Goal: Find specific page/section: Find specific page/section

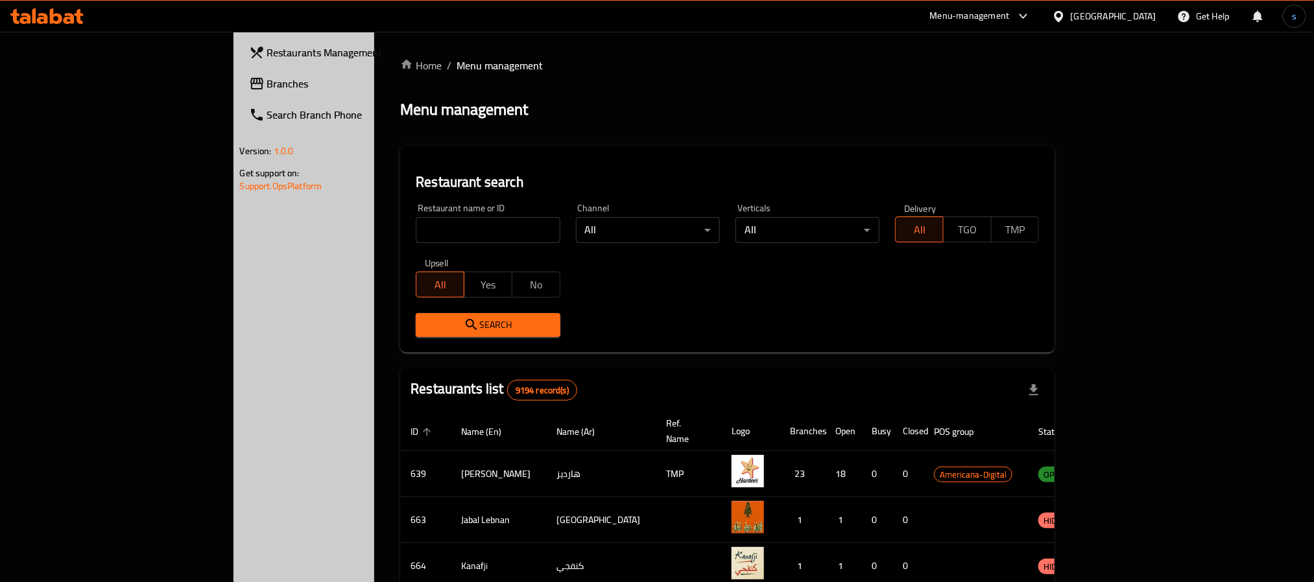
click at [1138, 12] on div "[GEOGRAPHIC_DATA]" at bounding box center [1114, 16] width 86 height 14
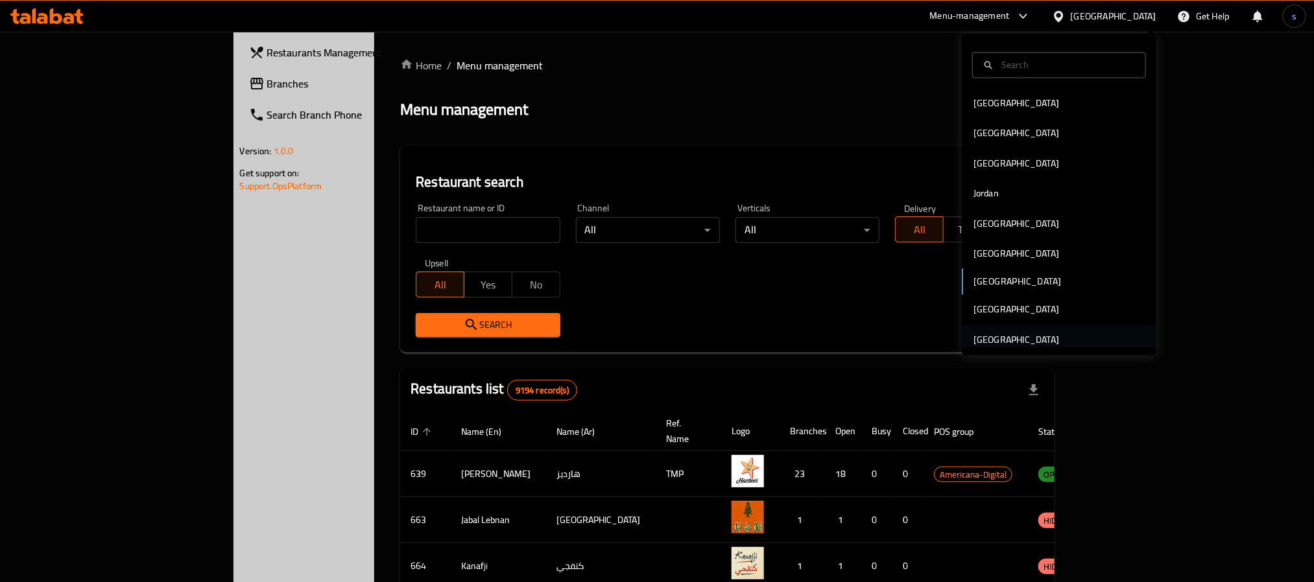
click at [998, 333] on div "[GEOGRAPHIC_DATA]" at bounding box center [1016, 340] width 86 height 14
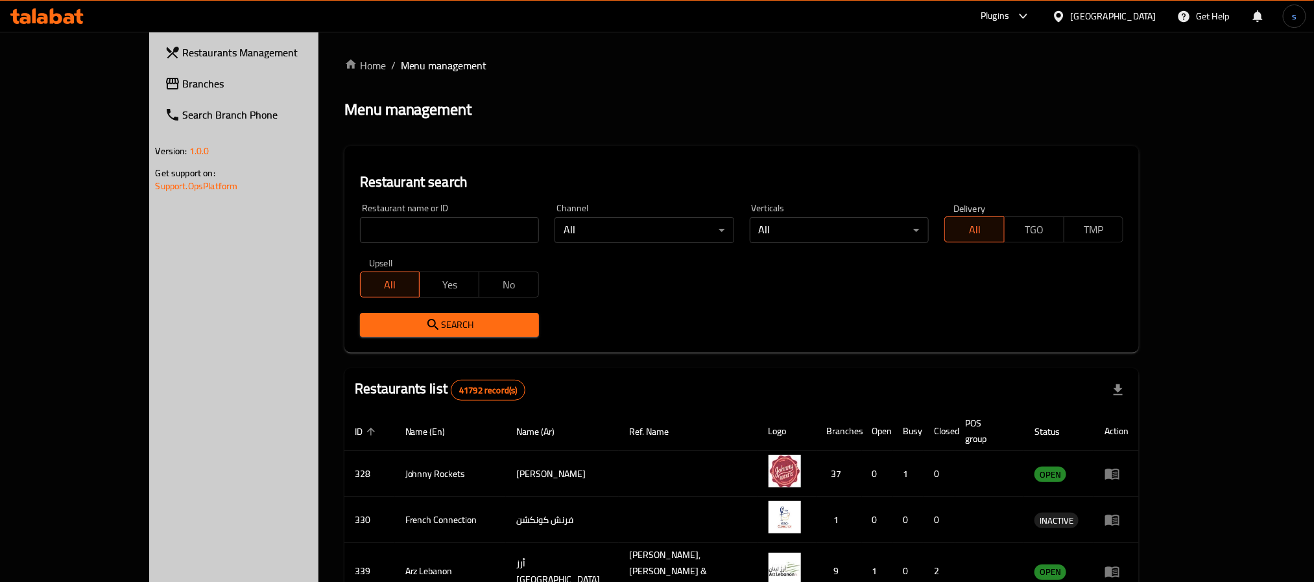
click at [360, 234] on input "search" at bounding box center [449, 230] width 179 height 26
paste input "770192"
type input "770192"
click button "Search" at bounding box center [449, 325] width 179 height 24
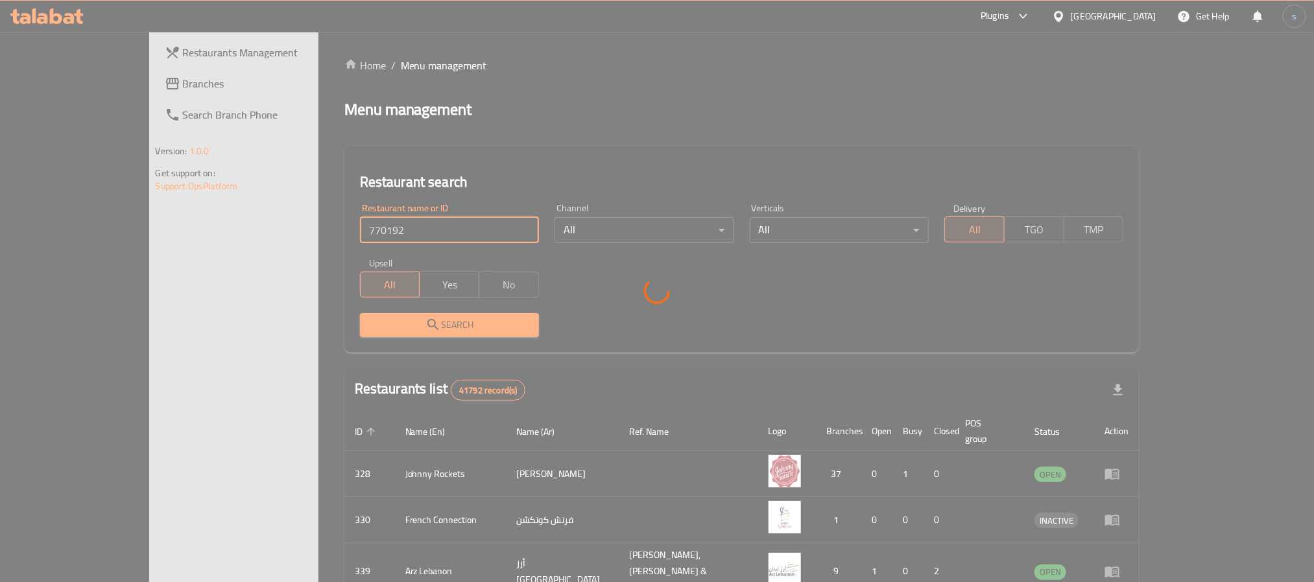
click button "Search" at bounding box center [449, 325] width 179 height 24
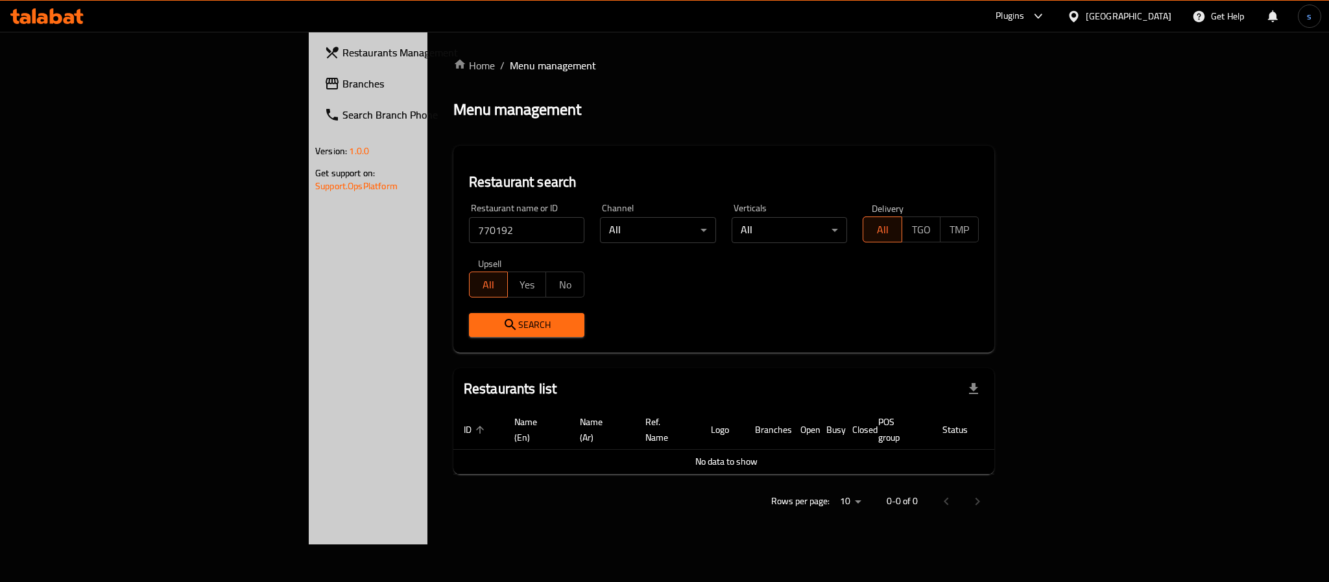
click at [342, 80] on span "Branches" at bounding box center [431, 84] width 178 height 16
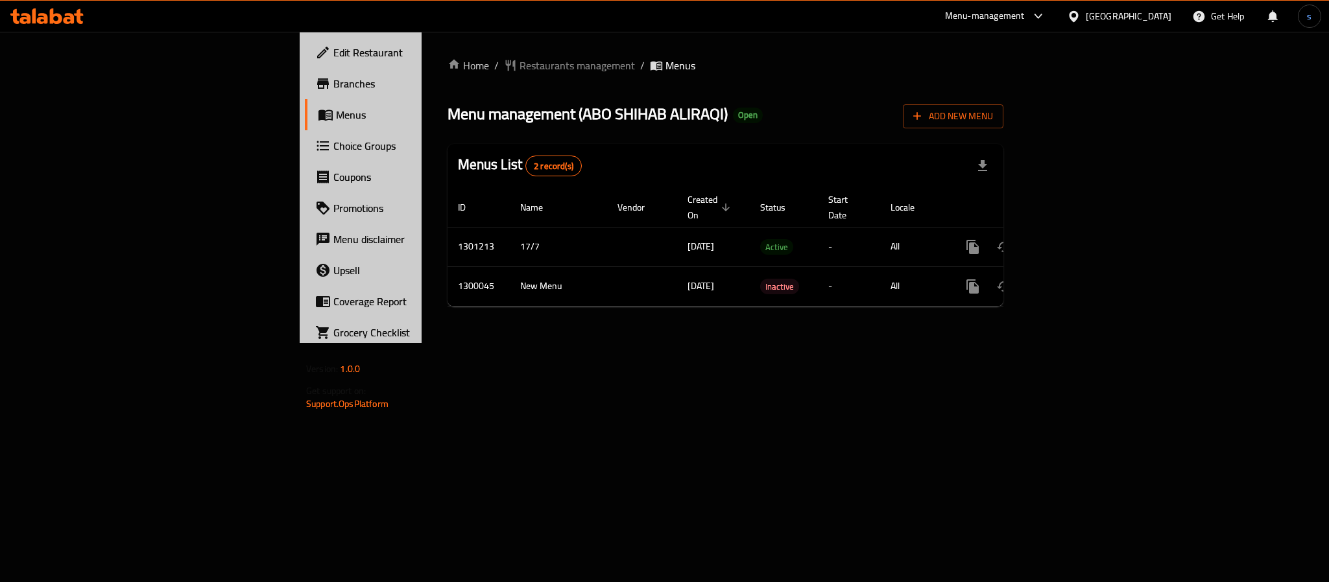
click at [519, 64] on span "Restaurants management" at bounding box center [576, 66] width 115 height 16
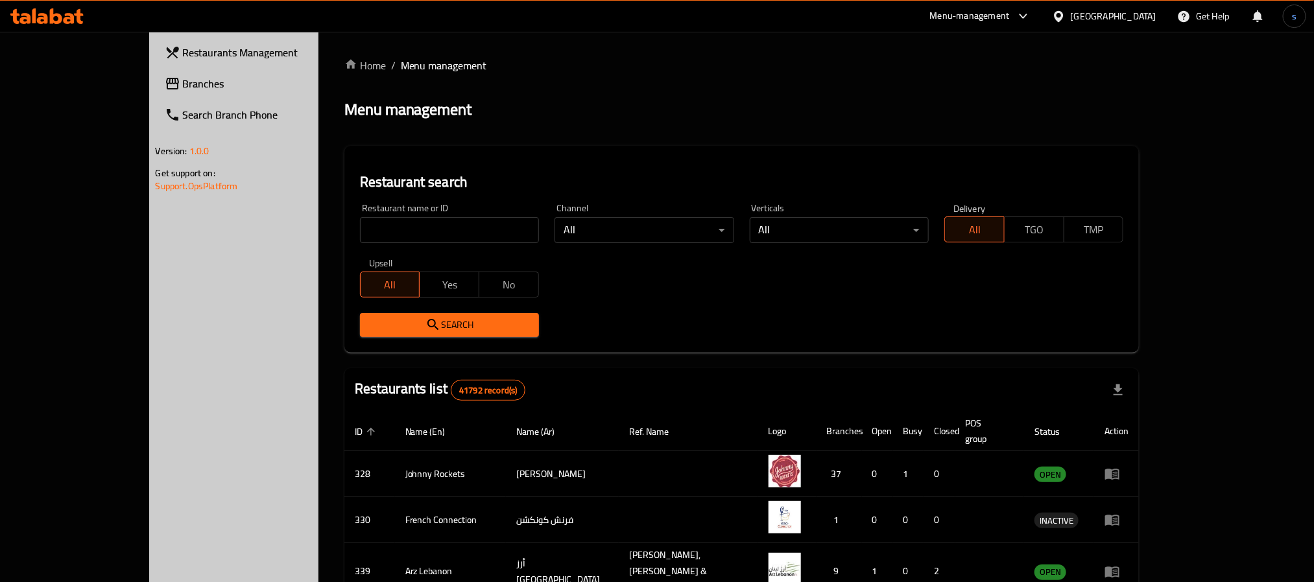
click at [372, 222] on input "search" at bounding box center [449, 230] width 179 height 26
paste input "701529"
type input "701529"
click button "Search" at bounding box center [449, 325] width 179 height 24
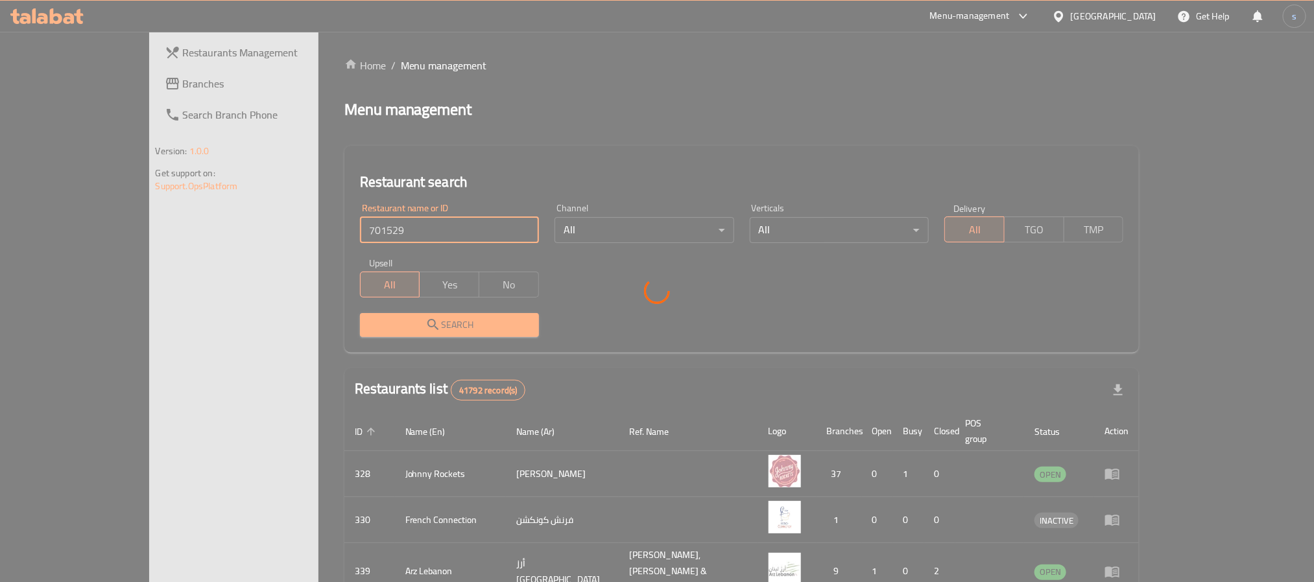
click button "Search" at bounding box center [449, 325] width 179 height 24
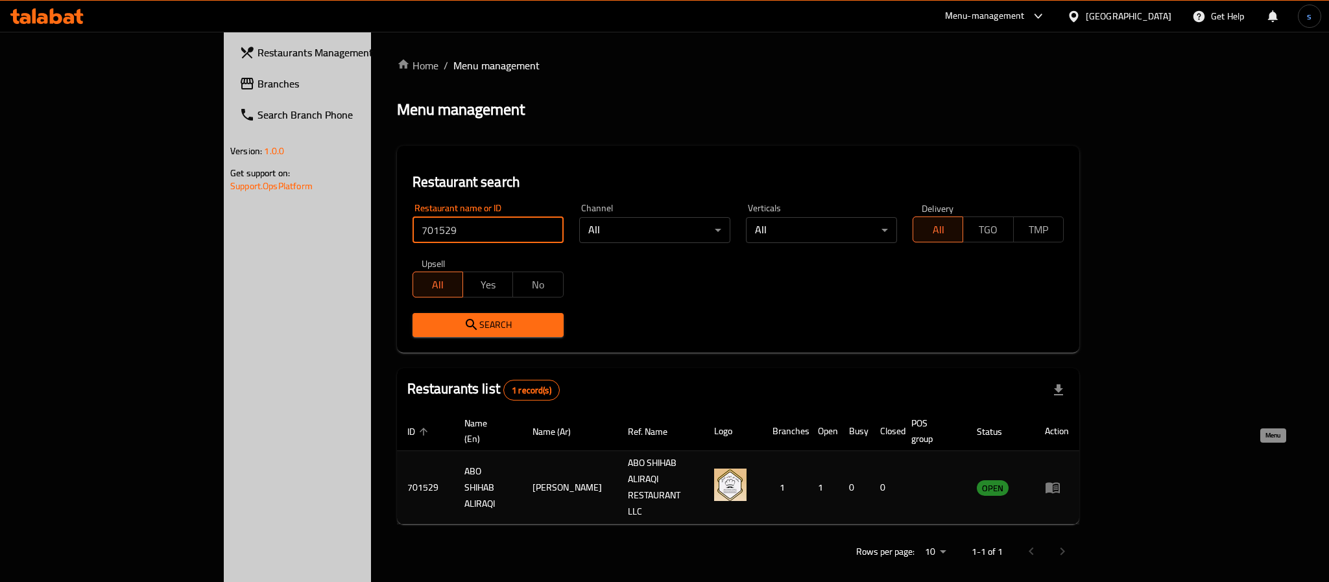
click at [1058, 486] on icon "enhanced table" at bounding box center [1055, 488] width 5 height 5
